Goal: Task Accomplishment & Management: Use online tool/utility

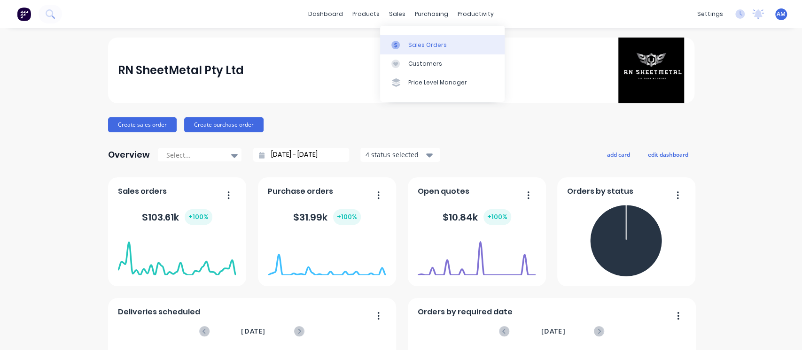
click at [408, 43] on div "Sales Orders" at bounding box center [427, 45] width 39 height 8
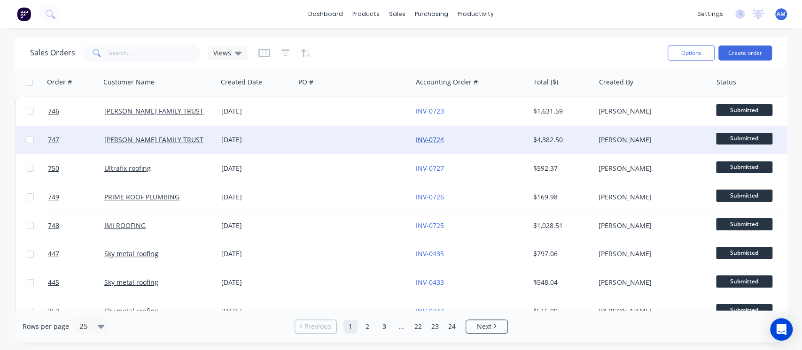
click at [425, 142] on link "INV-0724" at bounding box center [430, 139] width 28 height 9
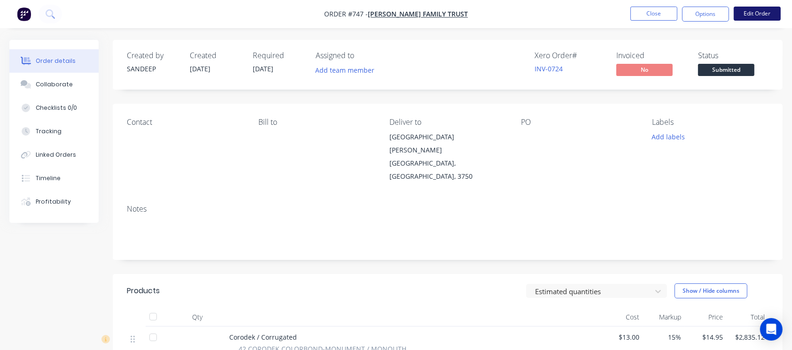
click at [750, 14] on button "Edit Order" at bounding box center [757, 14] width 47 height 14
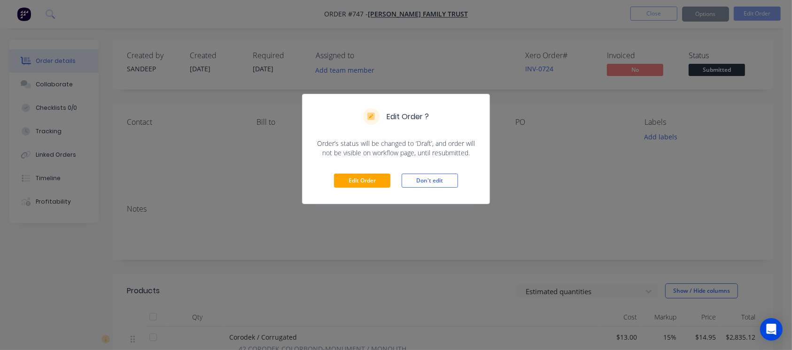
click at [684, 17] on div "Edit Order ? Order’s status will be changed to ‘Draft’, and order will not be v…" at bounding box center [396, 175] width 792 height 350
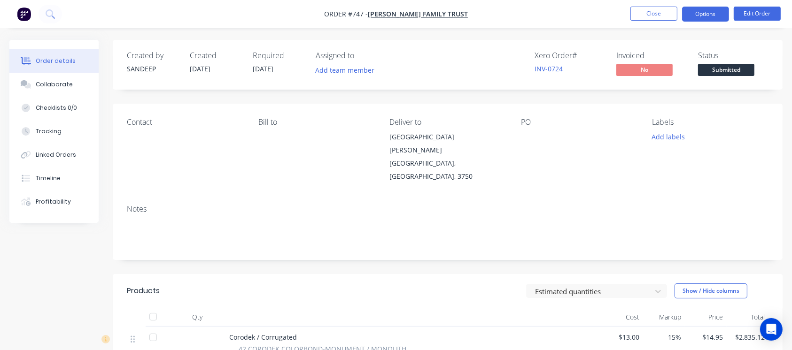
click at [701, 13] on button "Options" at bounding box center [705, 14] width 47 height 15
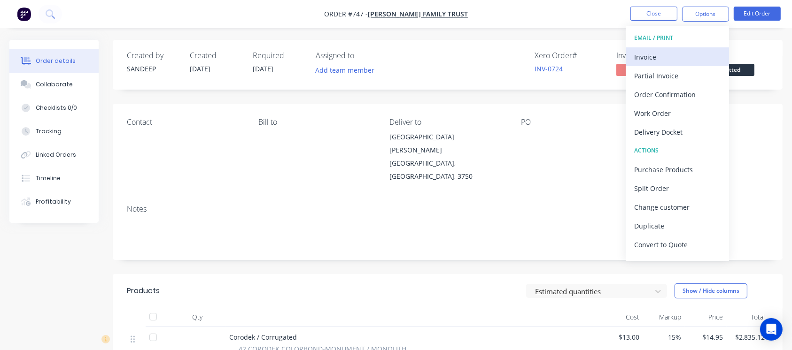
click at [658, 54] on div "Invoice" at bounding box center [677, 57] width 86 height 14
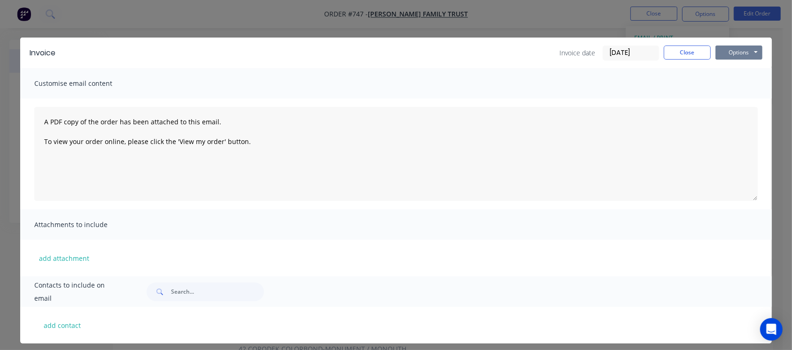
click at [732, 46] on button "Options" at bounding box center [738, 53] width 47 height 14
click at [736, 100] on button "Email" at bounding box center [745, 101] width 60 height 16
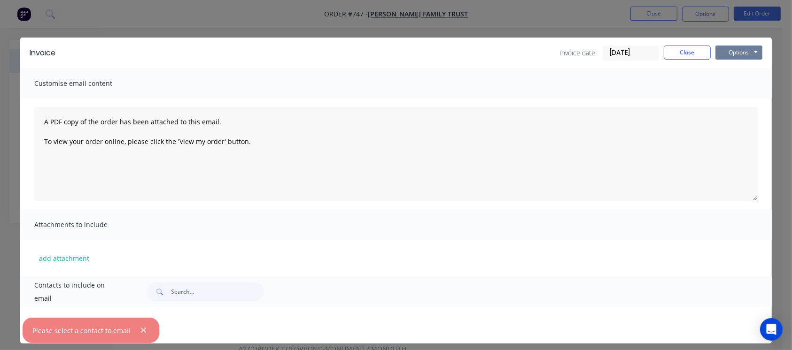
click at [738, 47] on button "Options" at bounding box center [738, 53] width 47 height 14
click at [737, 71] on button "Preview" at bounding box center [745, 70] width 60 height 16
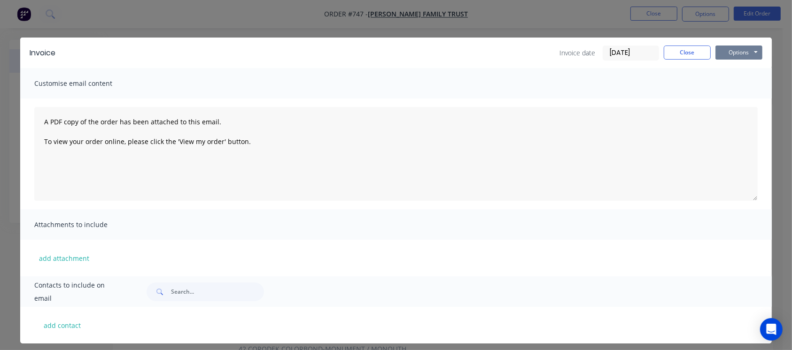
click at [732, 54] on button "Options" at bounding box center [738, 53] width 47 height 14
click at [744, 87] on button "Print" at bounding box center [745, 85] width 60 height 16
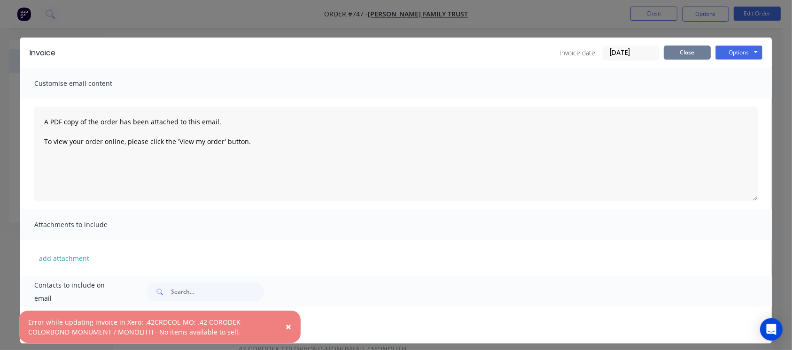
click at [689, 54] on button "Close" at bounding box center [687, 53] width 47 height 14
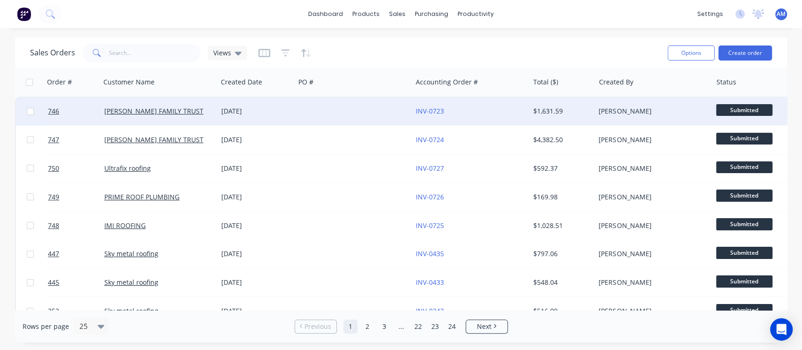
click at [244, 111] on div "08 Oct 2025" at bounding box center [256, 111] width 70 height 9
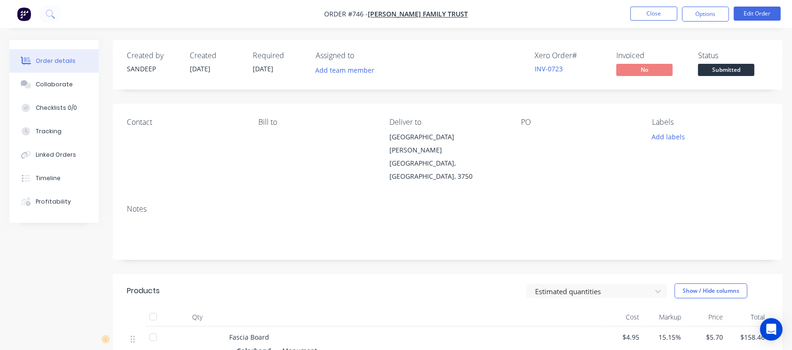
click at [269, 68] on span "[DATE]" at bounding box center [263, 68] width 21 height 9
click at [694, 19] on button "Options" at bounding box center [705, 14] width 47 height 15
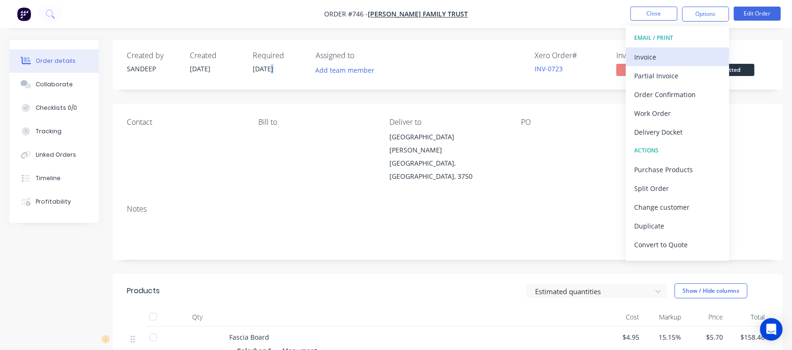
click at [650, 58] on div "Invoice" at bounding box center [677, 57] width 86 height 14
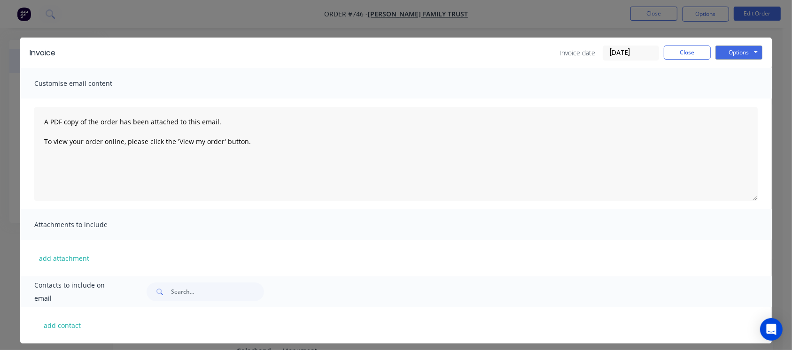
click at [613, 55] on input "[DATE]" at bounding box center [630, 53] width 55 height 14
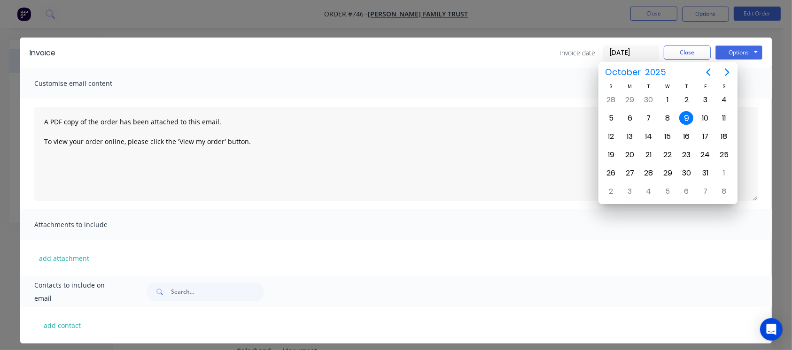
click at [686, 115] on div "9" at bounding box center [686, 118] width 14 height 14
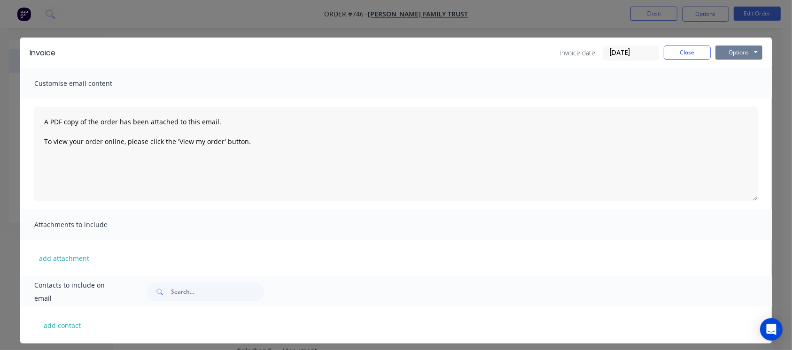
click at [737, 50] on button "Options" at bounding box center [738, 53] width 47 height 14
click at [737, 81] on button "Print" at bounding box center [745, 85] width 60 height 16
click at [675, 52] on button "Close" at bounding box center [687, 53] width 47 height 14
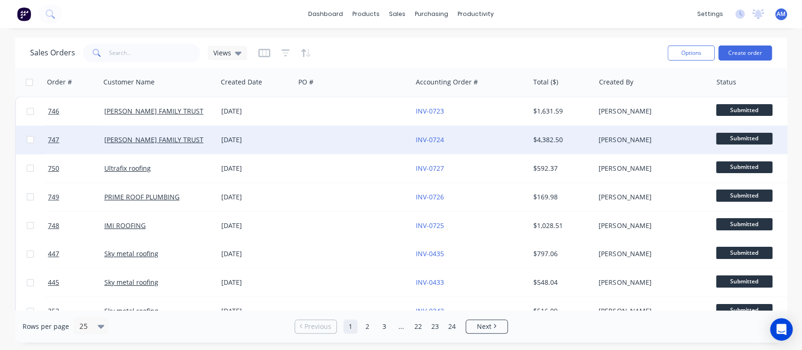
click at [224, 140] on div "08 Oct 2025" at bounding box center [256, 139] width 70 height 9
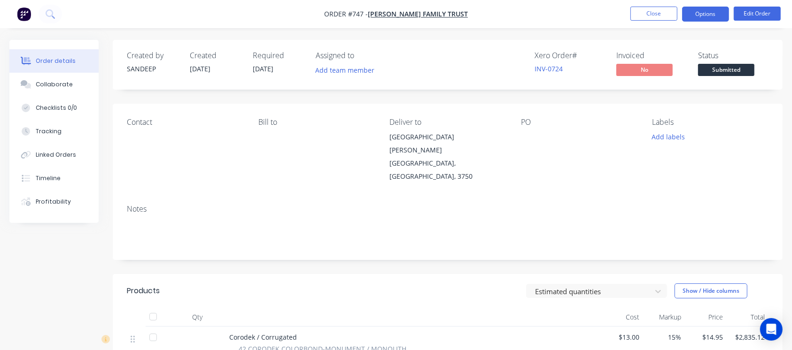
click at [699, 18] on button "Options" at bounding box center [705, 14] width 47 height 15
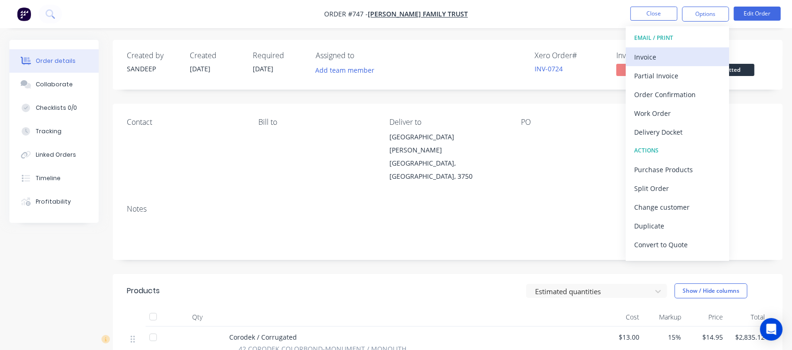
click at [655, 62] on div "Invoice" at bounding box center [677, 57] width 86 height 14
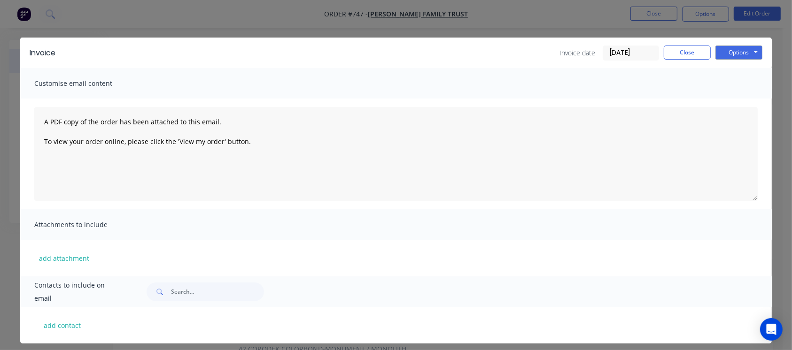
click at [622, 54] on input "[DATE]" at bounding box center [630, 53] width 55 height 14
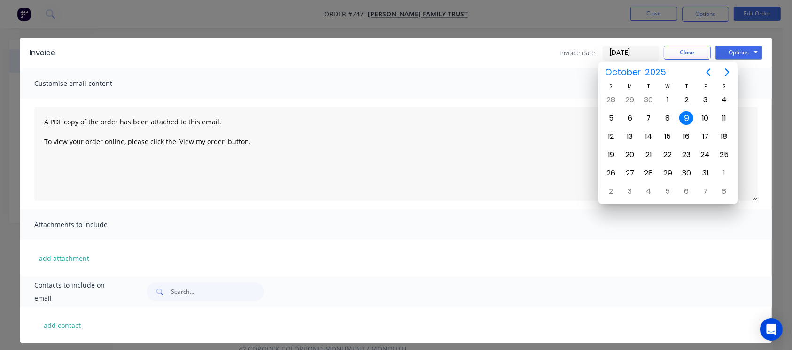
click at [684, 117] on div "9" at bounding box center [686, 118] width 14 height 14
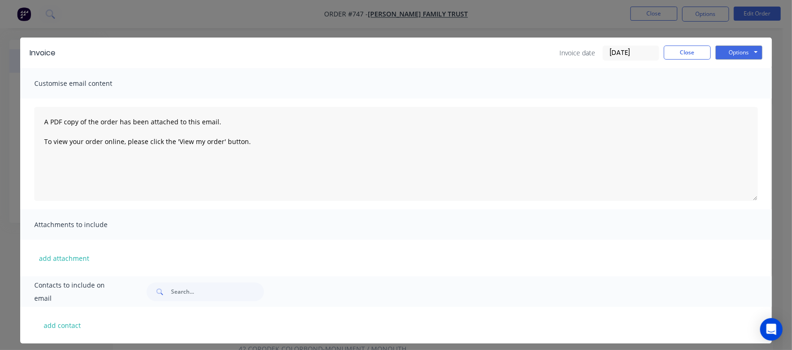
drag, startPoint x: 729, startPoint y: 44, endPoint x: 748, endPoint y: 64, distance: 27.9
click at [729, 45] on div "Invoice Invoice date 09/10/25 Close Options Preview Print Email" at bounding box center [396, 53] width 752 height 31
drag, startPoint x: 732, startPoint y: 50, endPoint x: 734, endPoint y: 58, distance: 8.3
click at [729, 53] on button "Options" at bounding box center [738, 53] width 47 height 14
click at [733, 81] on button "Print" at bounding box center [745, 85] width 60 height 16
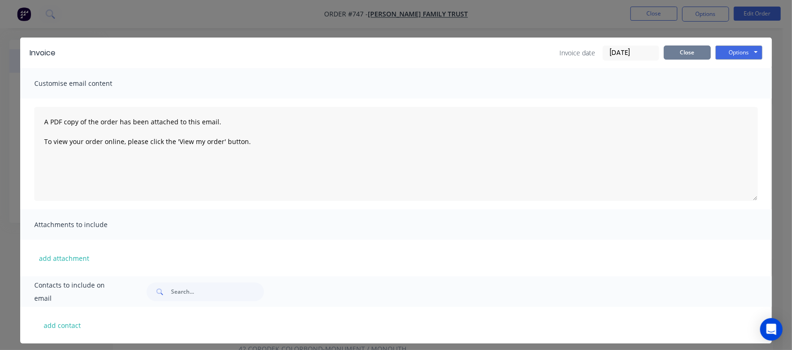
drag, startPoint x: 686, startPoint y: 51, endPoint x: 667, endPoint y: 52, distance: 18.8
click at [686, 51] on button "Close" at bounding box center [687, 53] width 47 height 14
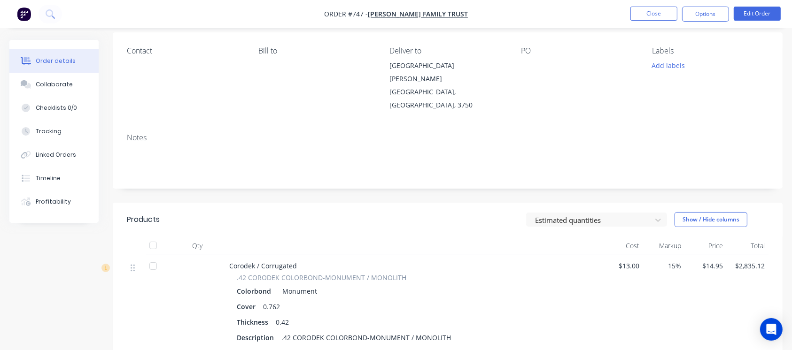
scroll to position [188, 0]
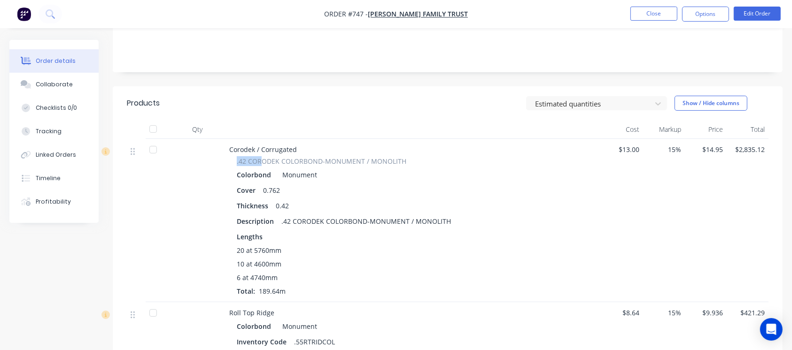
drag, startPoint x: 236, startPoint y: 138, endPoint x: 260, endPoint y: 138, distance: 24.0
click at [259, 156] on div ".42 CORODEK COLORBOND-MONUMENT / MONOLITH Colorbond Monument Cover 0.762 Thickn…" at bounding box center [413, 226] width 368 height 140
click at [481, 273] on div "6 at 4740mm" at bounding box center [413, 278] width 353 height 10
click at [703, 11] on button "Options" at bounding box center [705, 14] width 47 height 15
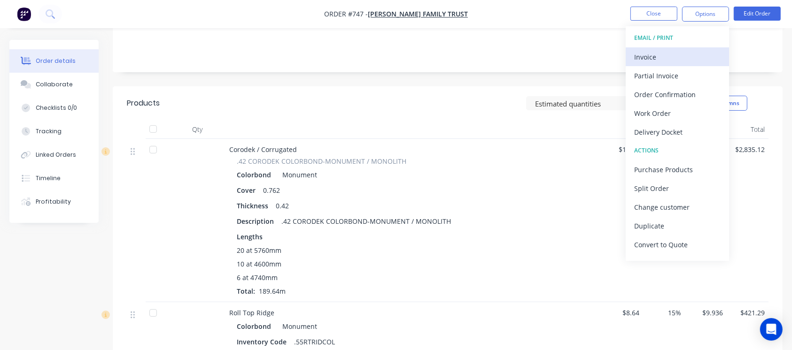
click at [666, 52] on div "Invoice" at bounding box center [677, 57] width 86 height 14
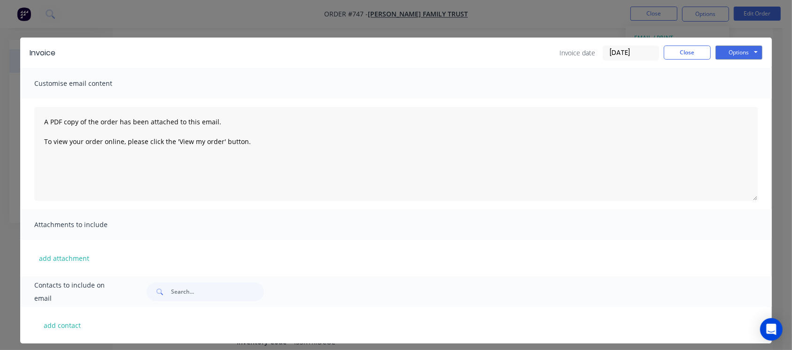
click at [645, 49] on input "[DATE]" at bounding box center [630, 53] width 55 height 14
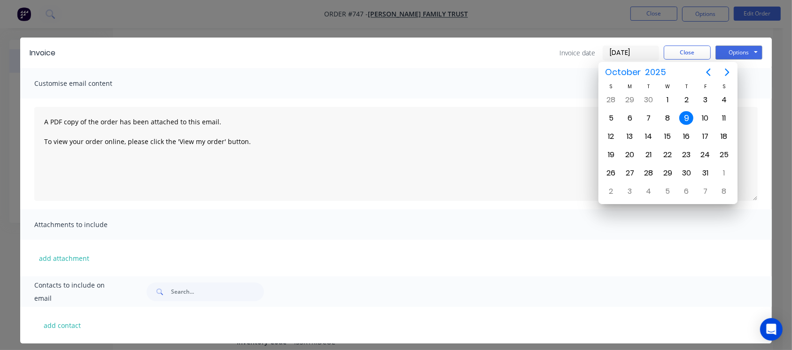
click at [684, 118] on div "9" at bounding box center [686, 118] width 14 height 14
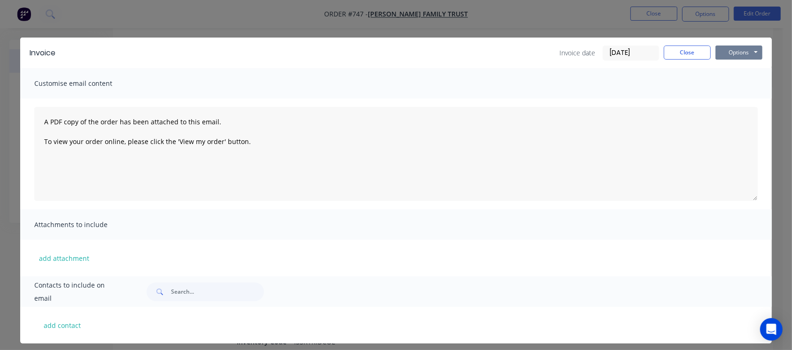
drag, startPoint x: 735, startPoint y: 53, endPoint x: 735, endPoint y: 58, distance: 5.2
click at [735, 53] on button "Options" at bounding box center [738, 53] width 47 height 14
click at [733, 80] on button "Print" at bounding box center [745, 85] width 60 height 16
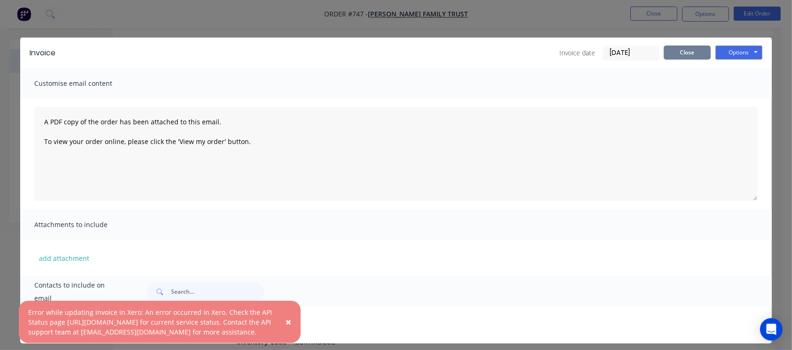
click at [686, 50] on button "Close" at bounding box center [687, 53] width 47 height 14
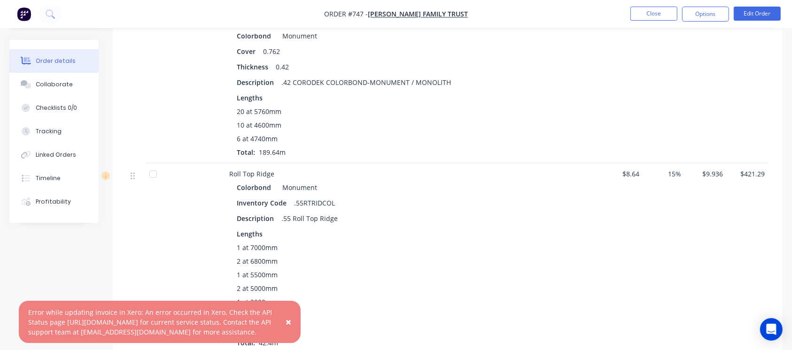
scroll to position [313, 0]
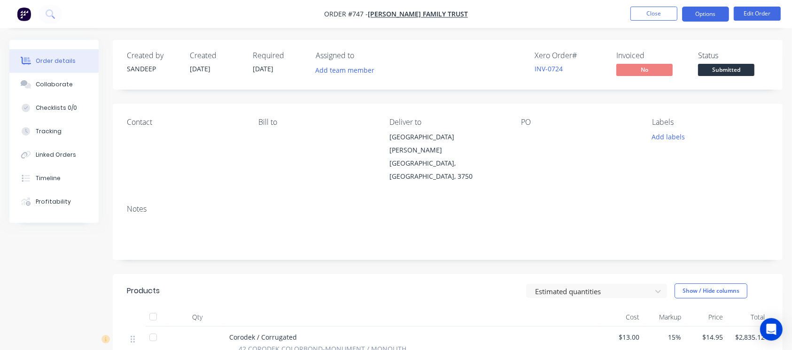
click at [714, 14] on button "Options" at bounding box center [705, 14] width 47 height 15
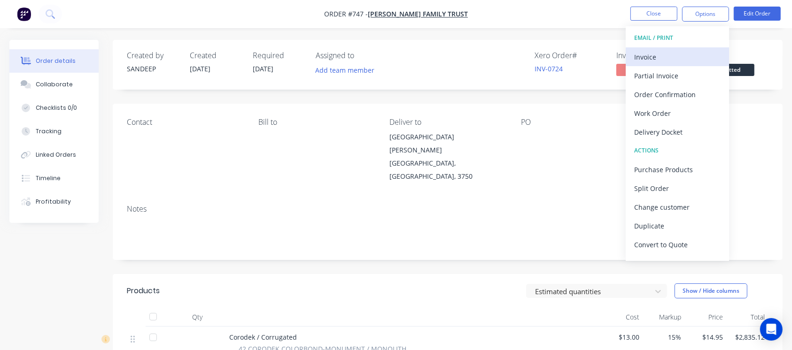
click at [651, 58] on div "Invoice" at bounding box center [677, 57] width 86 height 14
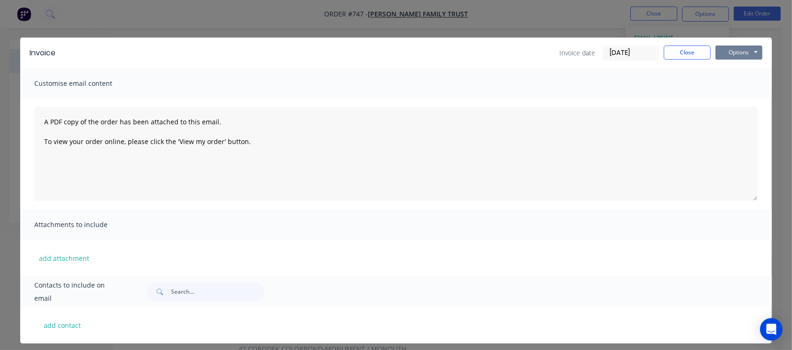
click at [734, 58] on button "Options" at bounding box center [738, 53] width 47 height 14
click at [738, 85] on button "Print" at bounding box center [745, 85] width 60 height 16
click at [677, 50] on button "Close" at bounding box center [687, 53] width 47 height 14
